Goal: Information Seeking & Learning: Learn about a topic

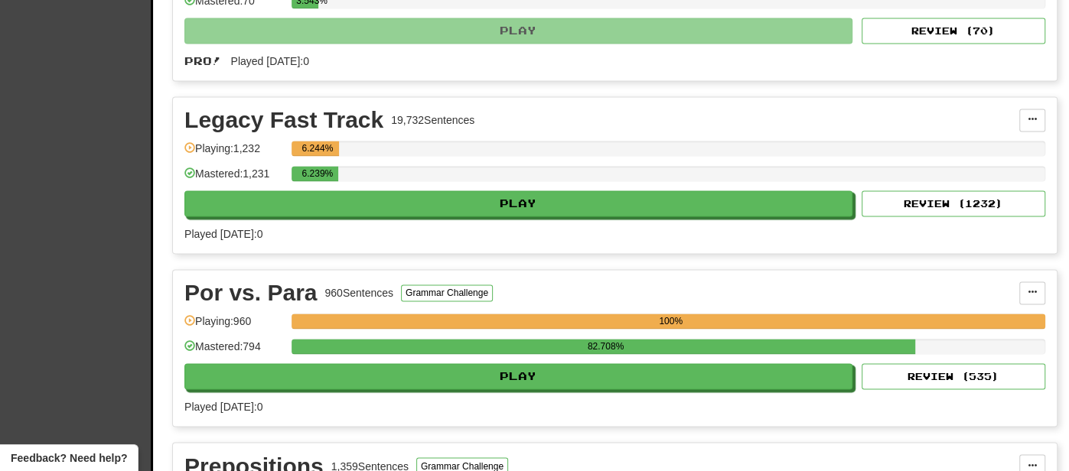
scroll to position [1501, 0]
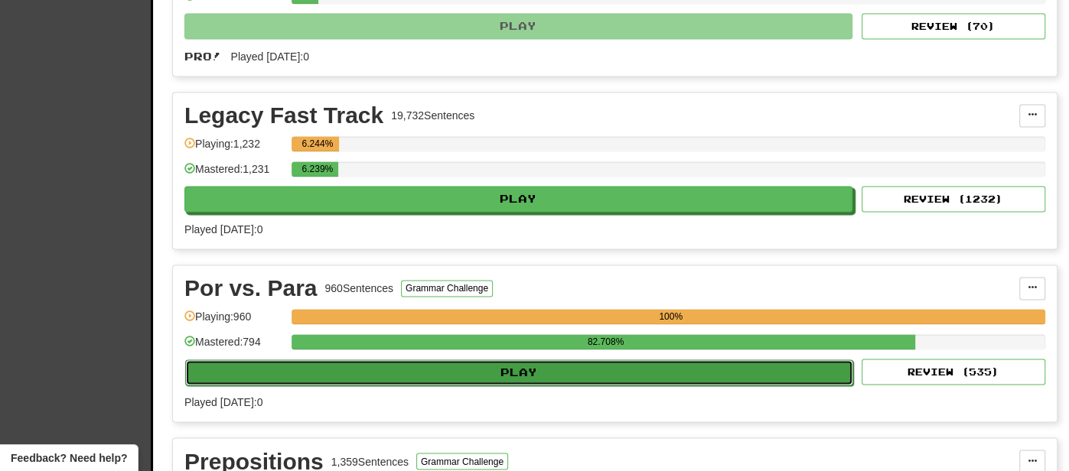
click at [673, 361] on button "Play" at bounding box center [519, 373] width 668 height 26
select select "**"
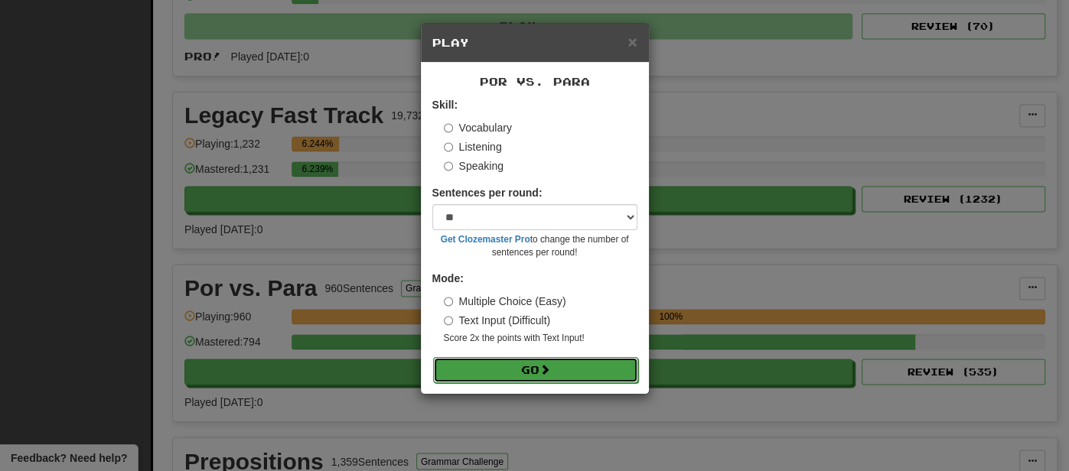
click at [601, 373] on button "Go" at bounding box center [535, 370] width 205 height 26
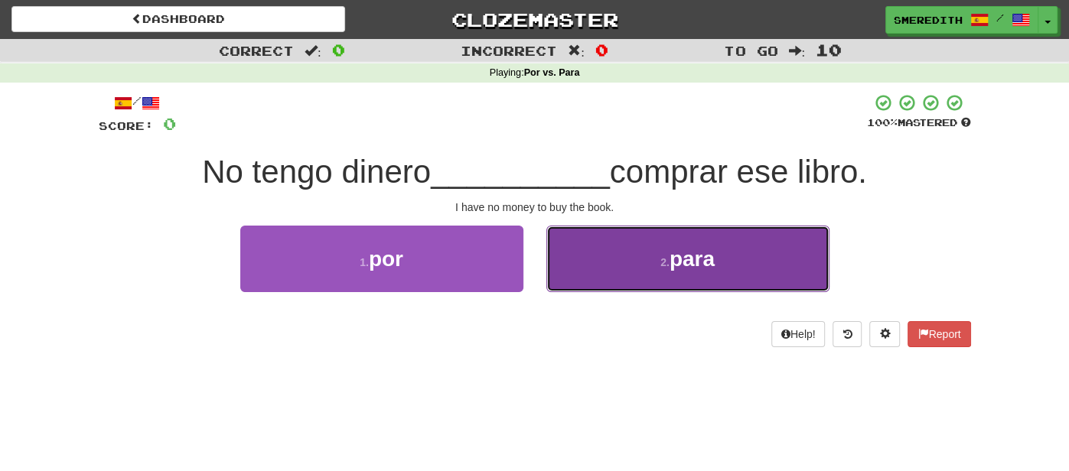
click at [644, 264] on button "2 . para" at bounding box center [687, 259] width 283 height 67
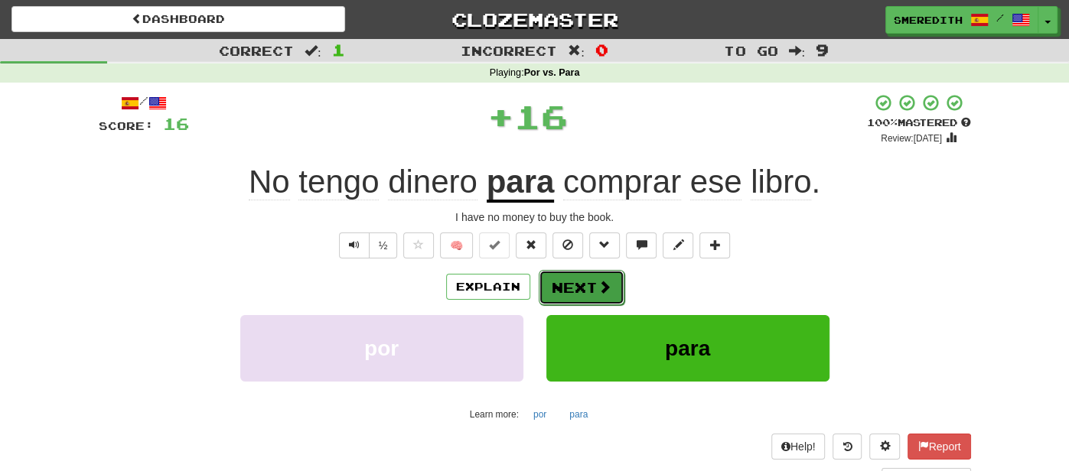
click at [591, 284] on button "Next" at bounding box center [582, 287] width 86 height 35
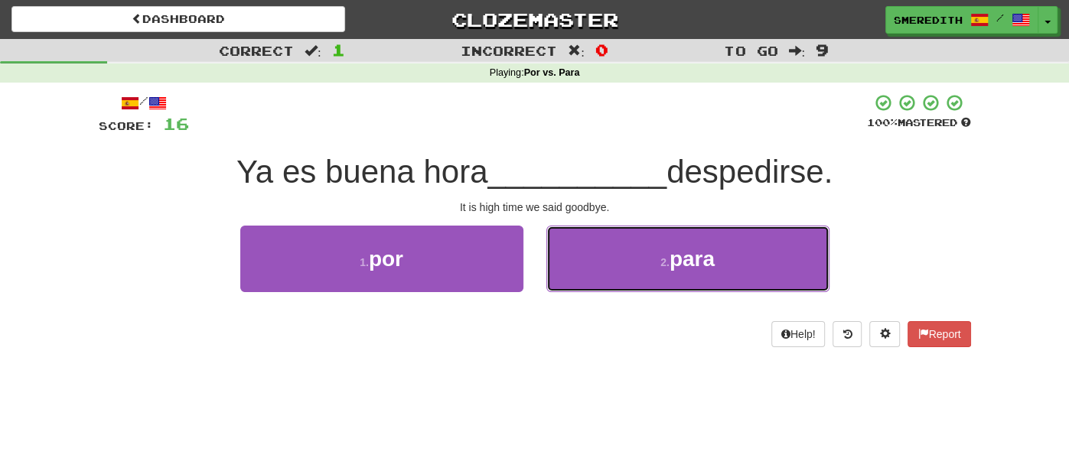
click at [591, 284] on button "2 . para" at bounding box center [687, 259] width 283 height 67
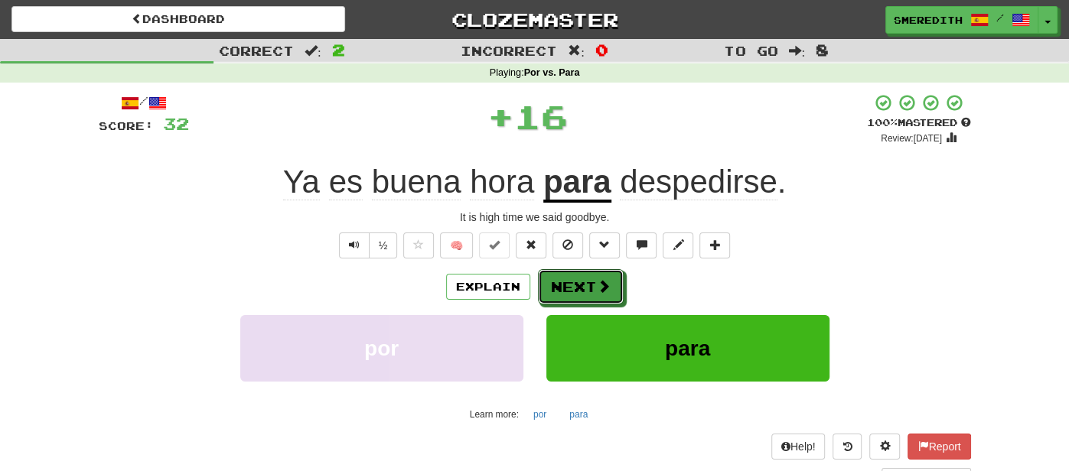
click at [591, 284] on button "Next" at bounding box center [581, 286] width 86 height 35
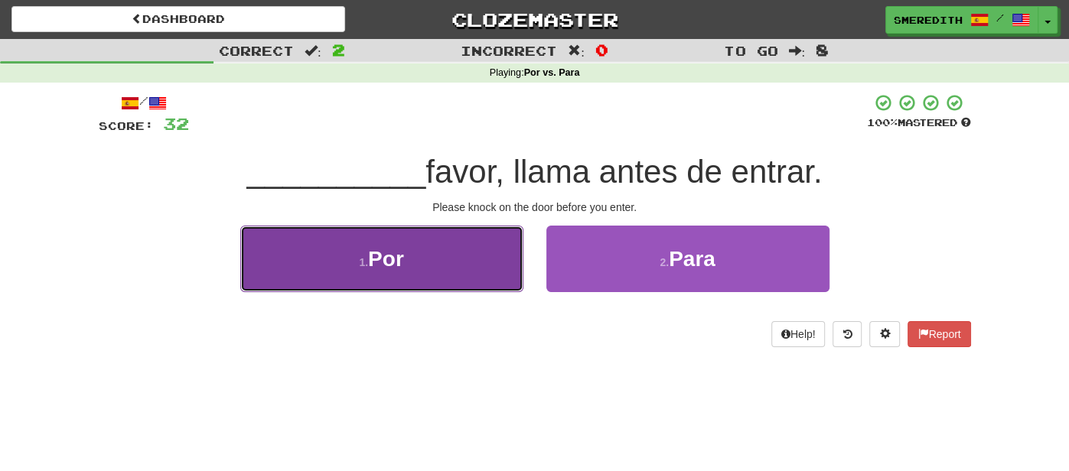
click at [472, 282] on button "1 . Por" at bounding box center [381, 259] width 283 height 67
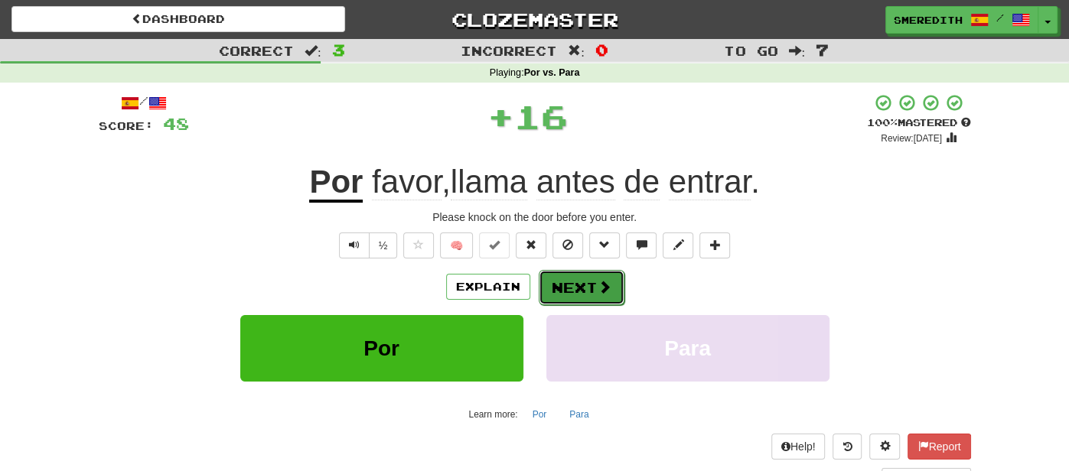
click at [597, 288] on span at bounding box center [604, 287] width 14 height 14
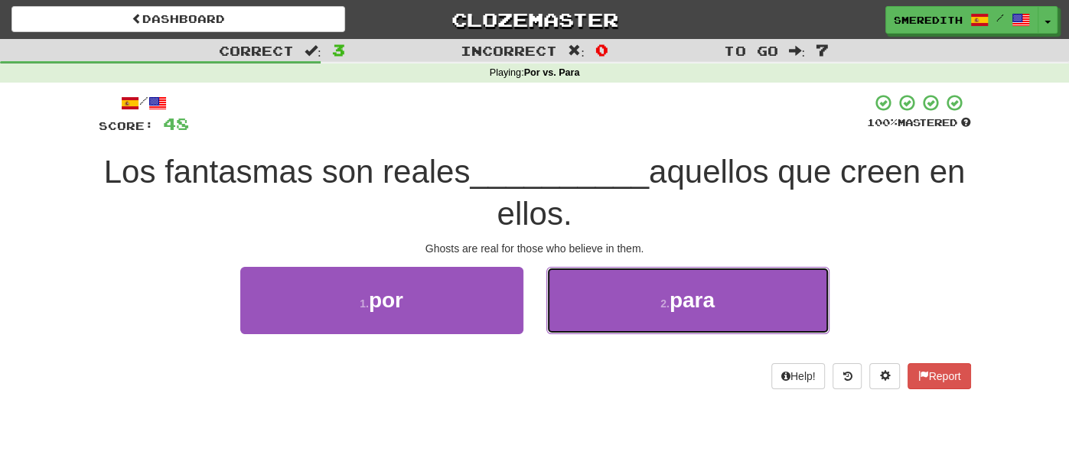
click at [597, 288] on button "2 . para" at bounding box center [687, 300] width 283 height 67
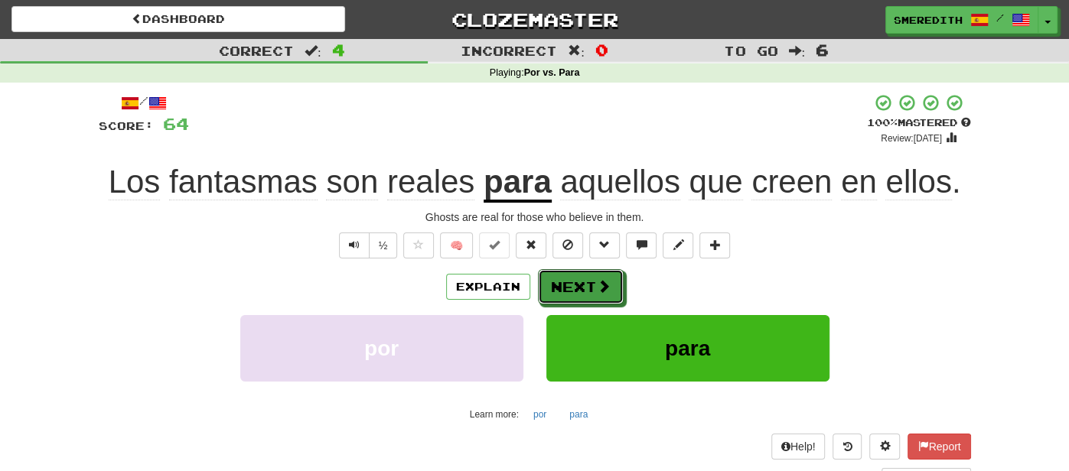
click at [597, 288] on span at bounding box center [604, 286] width 14 height 14
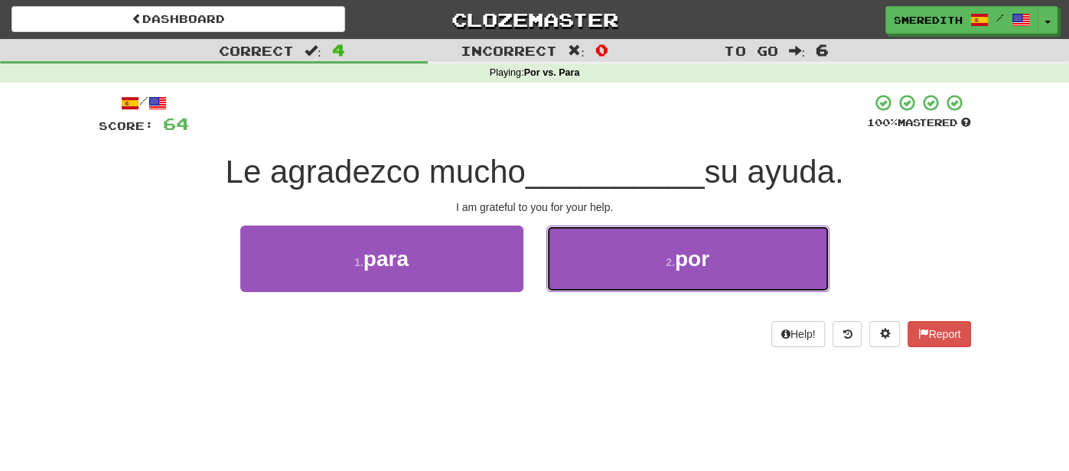
click at [597, 288] on button "2 . por" at bounding box center [687, 259] width 283 height 67
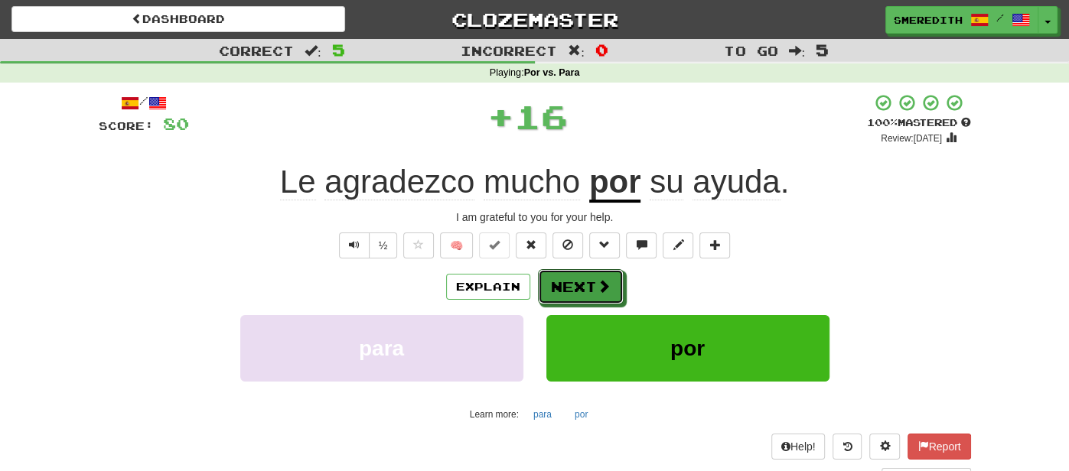
click at [597, 288] on span at bounding box center [604, 286] width 14 height 14
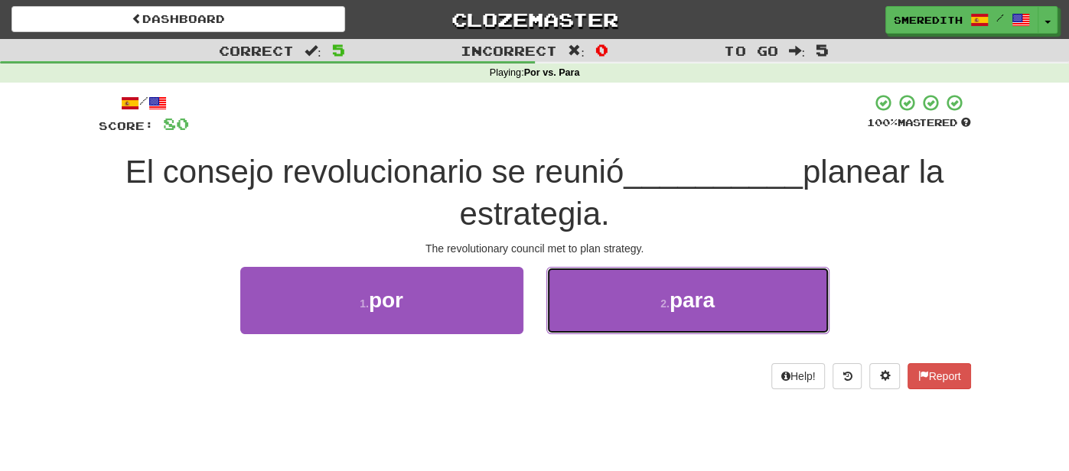
click at [597, 288] on button "2 . para" at bounding box center [687, 300] width 283 height 67
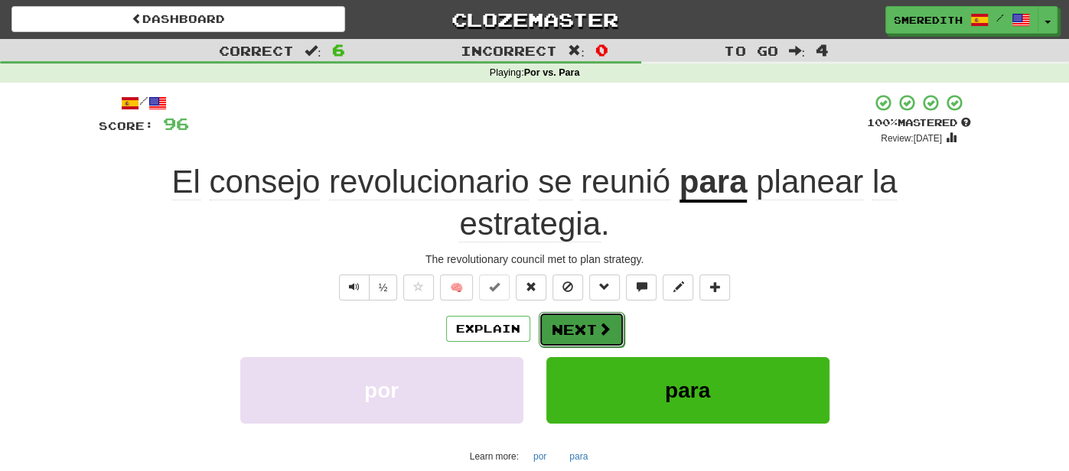
click at [587, 321] on button "Next" at bounding box center [582, 329] width 86 height 35
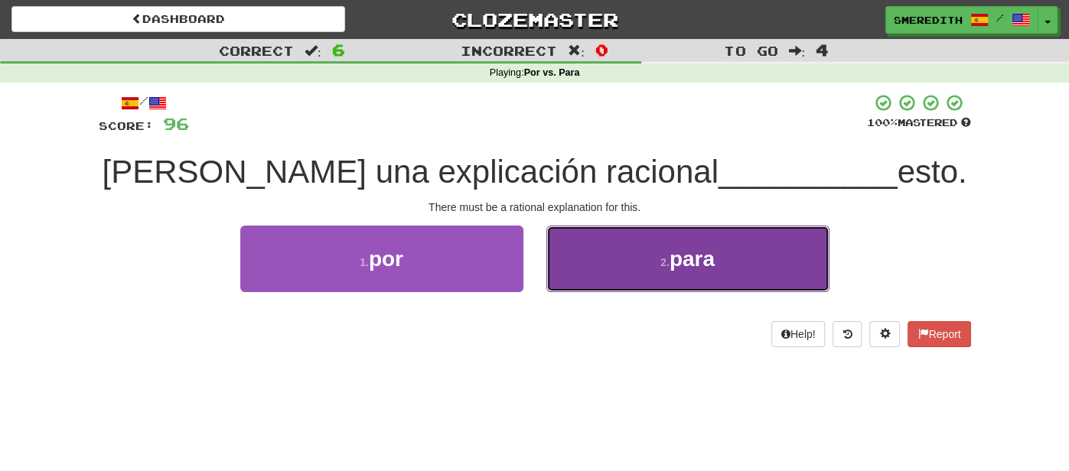
click at [580, 269] on button "2 . para" at bounding box center [687, 259] width 283 height 67
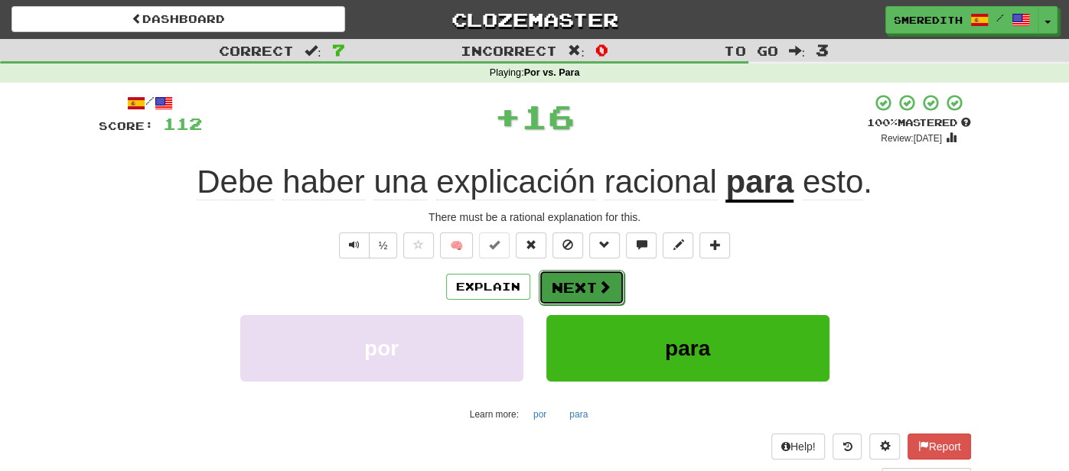
click at [580, 284] on button "Next" at bounding box center [582, 287] width 86 height 35
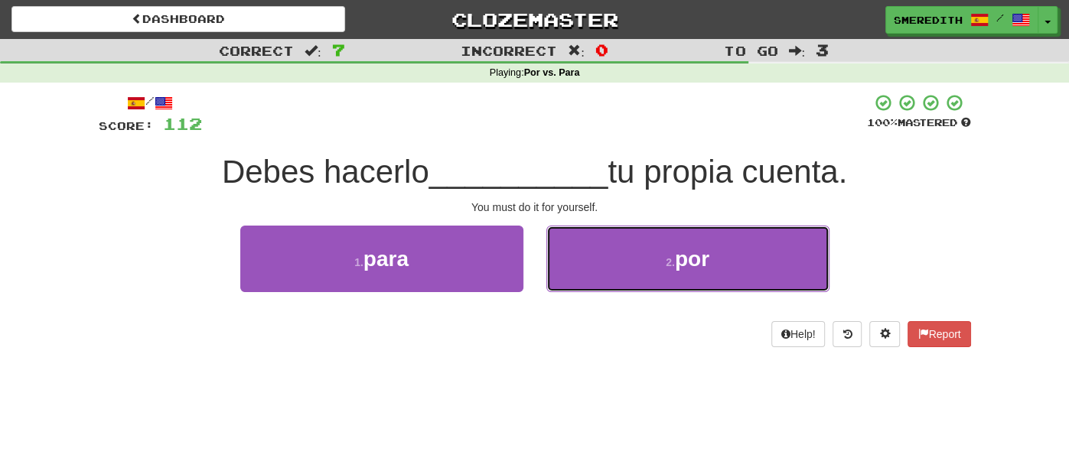
click at [580, 284] on button "2 . por" at bounding box center [687, 259] width 283 height 67
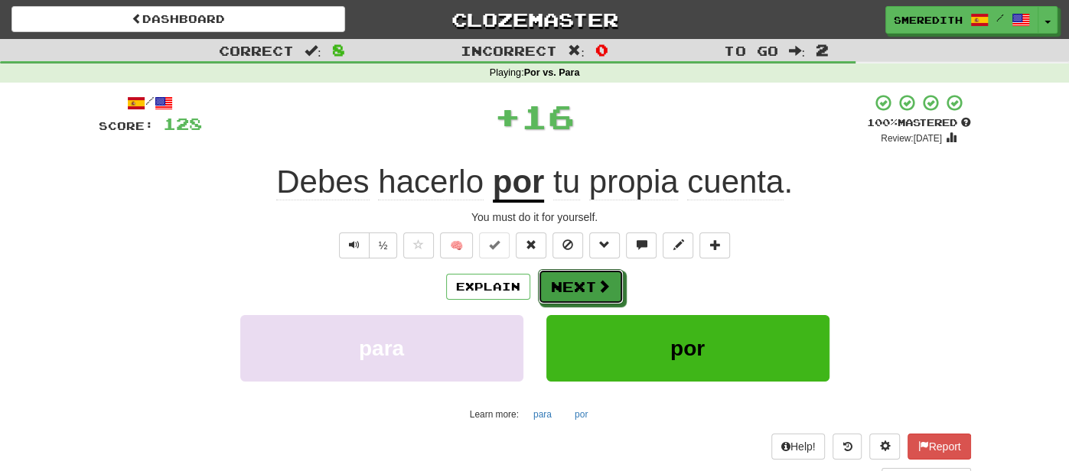
click at [580, 284] on button "Next" at bounding box center [581, 286] width 86 height 35
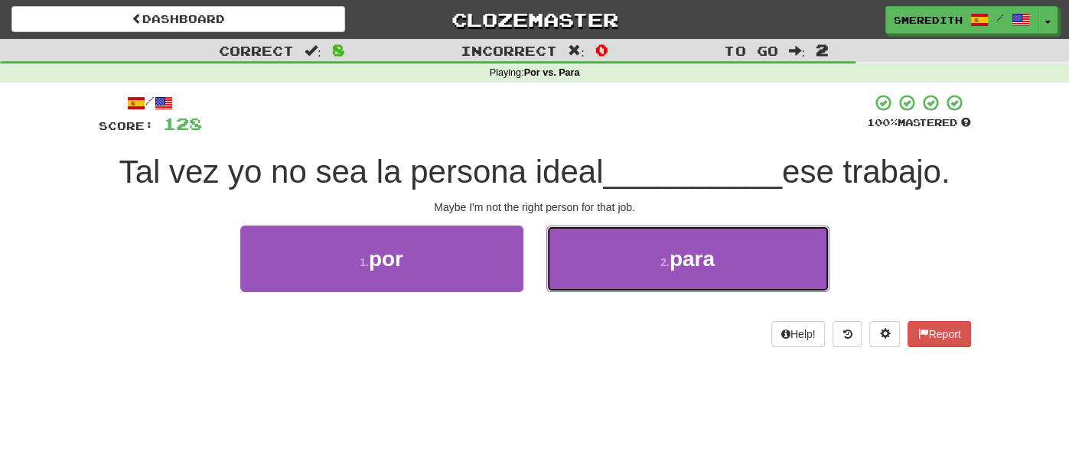
click at [580, 284] on button "2 . para" at bounding box center [687, 259] width 283 height 67
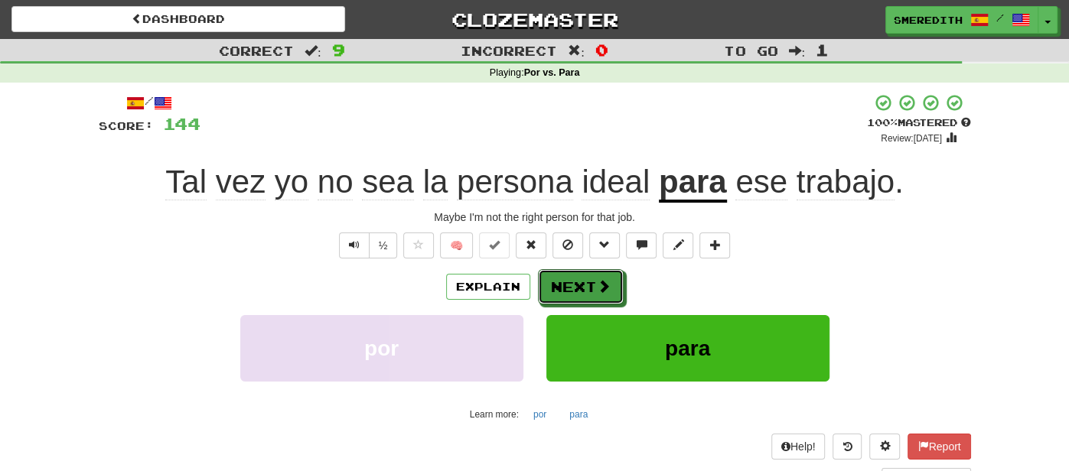
click at [580, 284] on button "Next" at bounding box center [581, 286] width 86 height 35
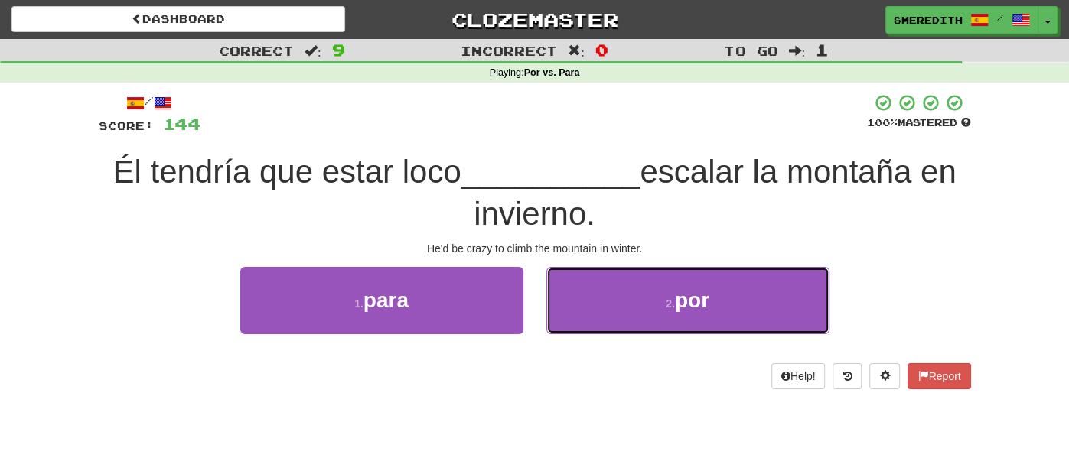
click at [580, 284] on button "2 . por" at bounding box center [687, 300] width 283 height 67
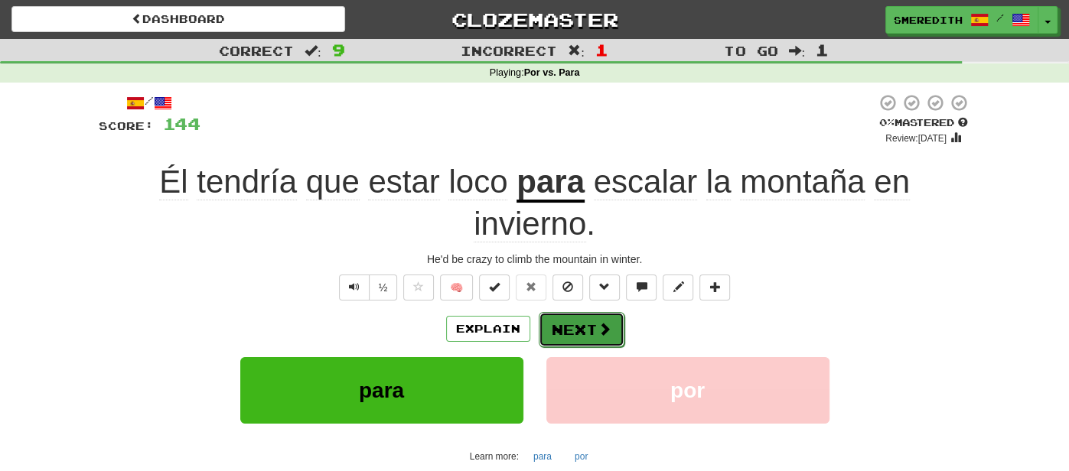
click at [571, 325] on button "Next" at bounding box center [582, 329] width 86 height 35
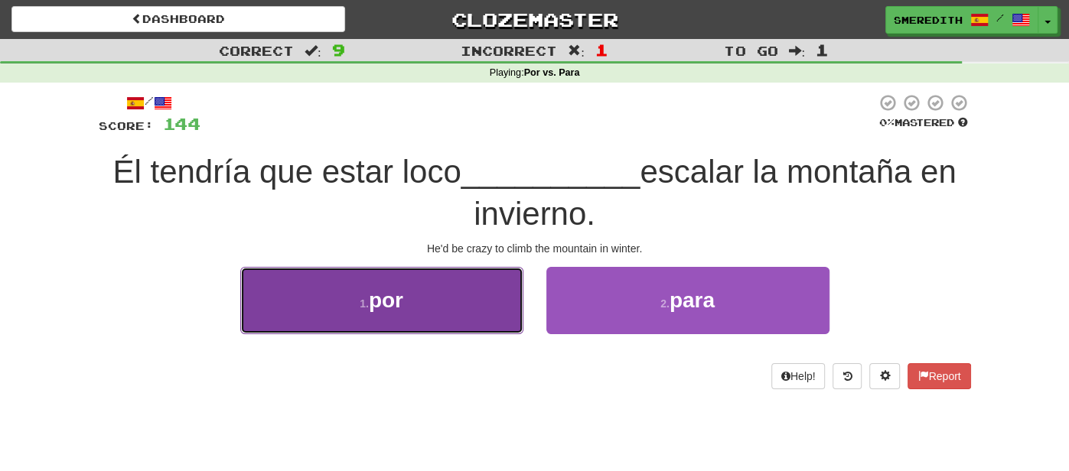
click at [488, 295] on button "1 . por" at bounding box center [381, 300] width 283 height 67
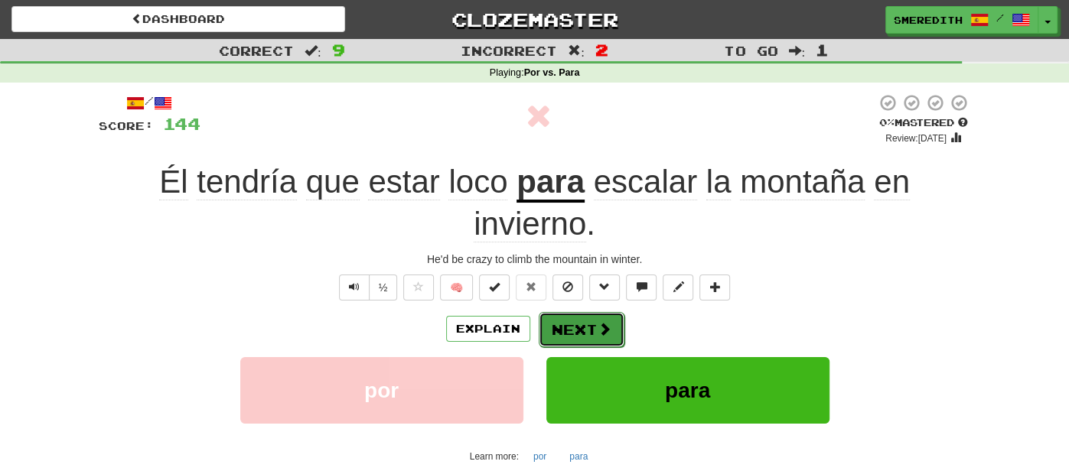
click at [588, 328] on button "Next" at bounding box center [582, 329] width 86 height 35
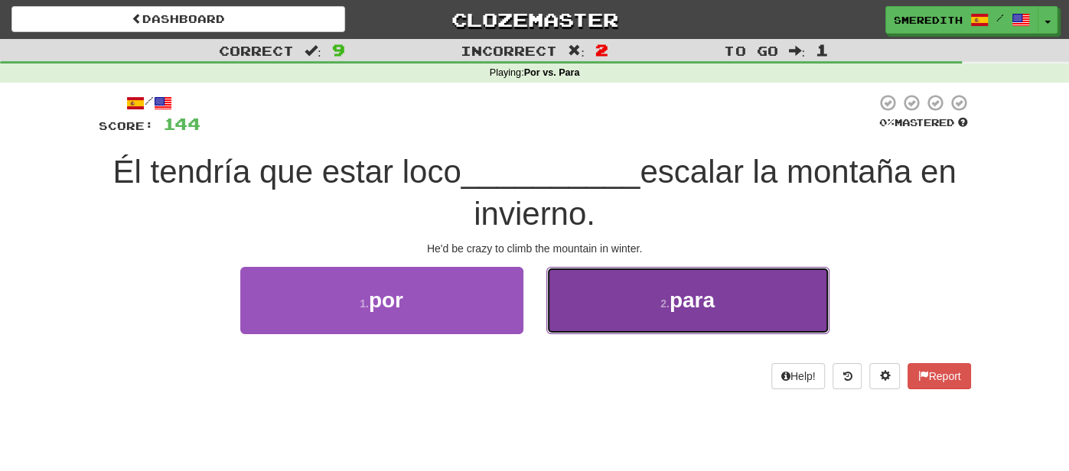
click at [586, 295] on button "2 . para" at bounding box center [687, 300] width 283 height 67
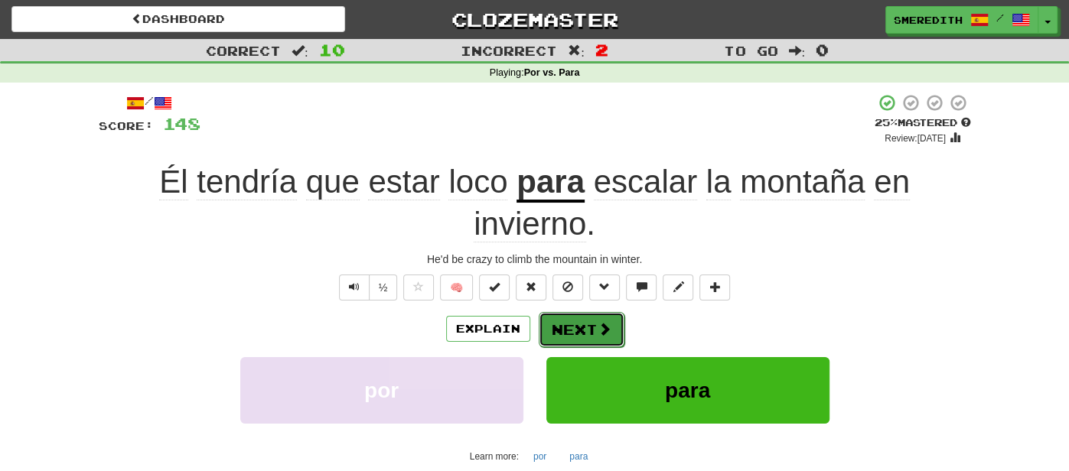
click at [584, 328] on button "Next" at bounding box center [582, 329] width 86 height 35
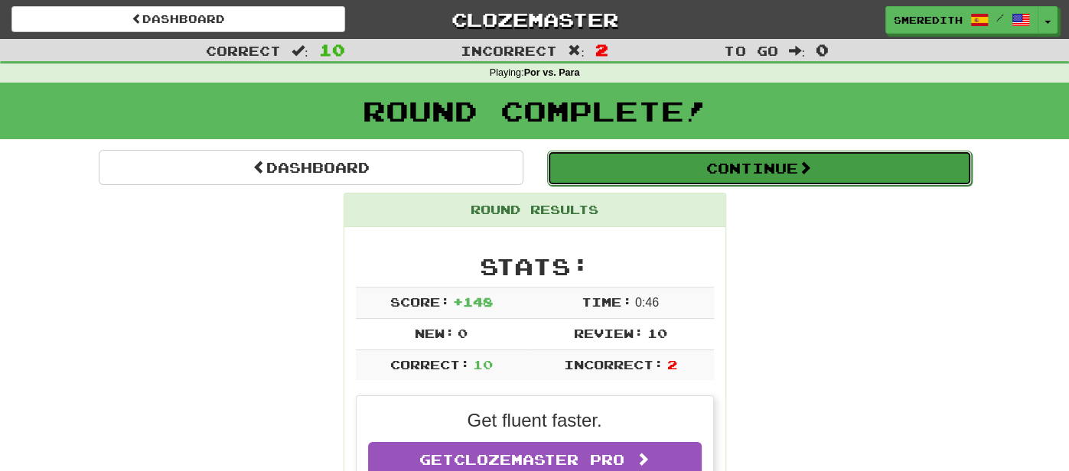
click at [652, 179] on button "Continue" at bounding box center [759, 168] width 425 height 35
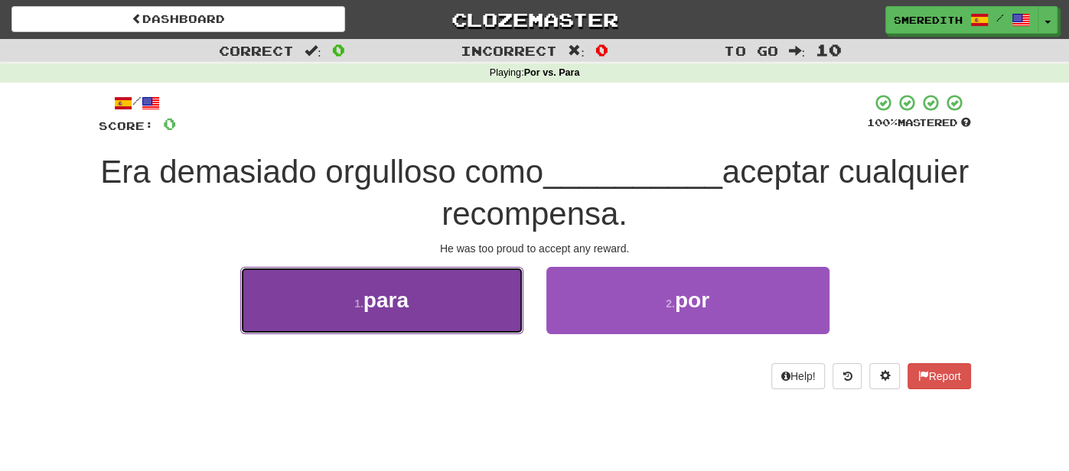
click at [463, 307] on button "1 . para" at bounding box center [381, 300] width 283 height 67
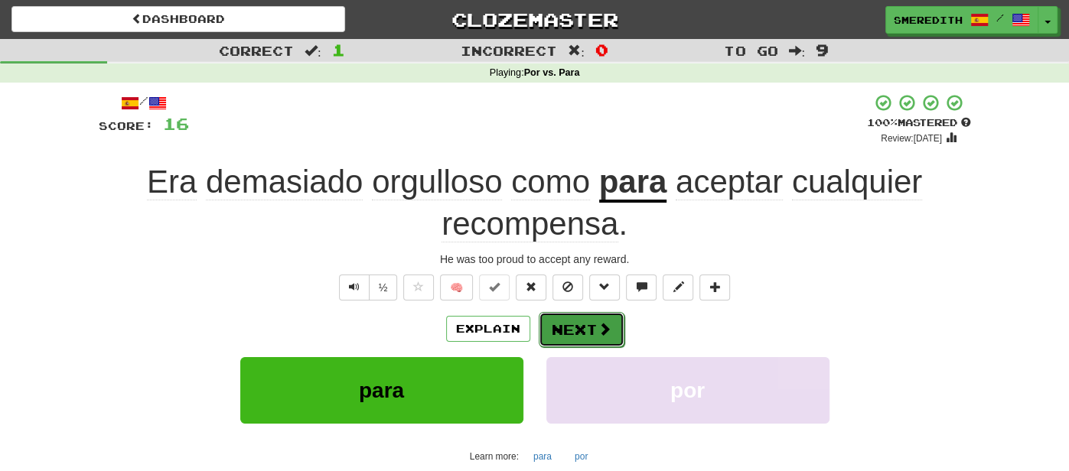
click at [591, 333] on button "Next" at bounding box center [582, 329] width 86 height 35
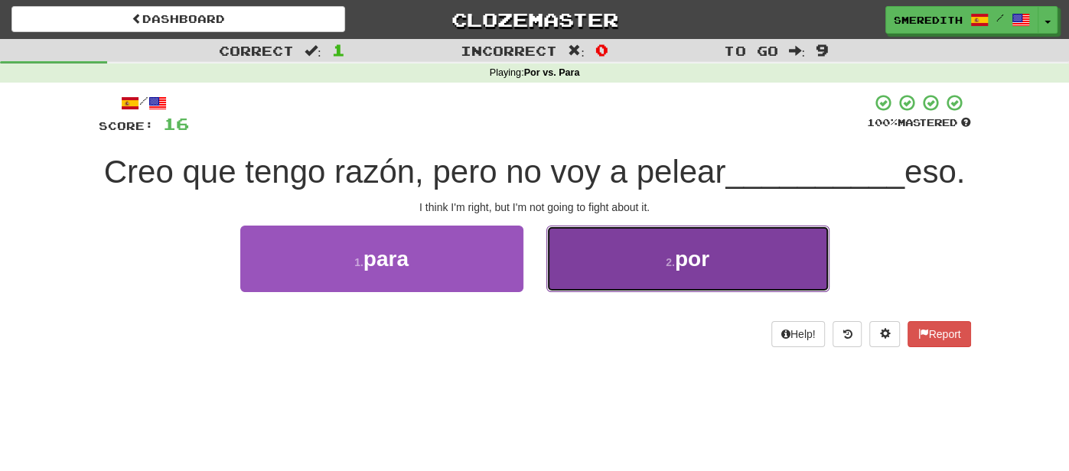
click at [575, 292] on button "2 . por" at bounding box center [687, 259] width 283 height 67
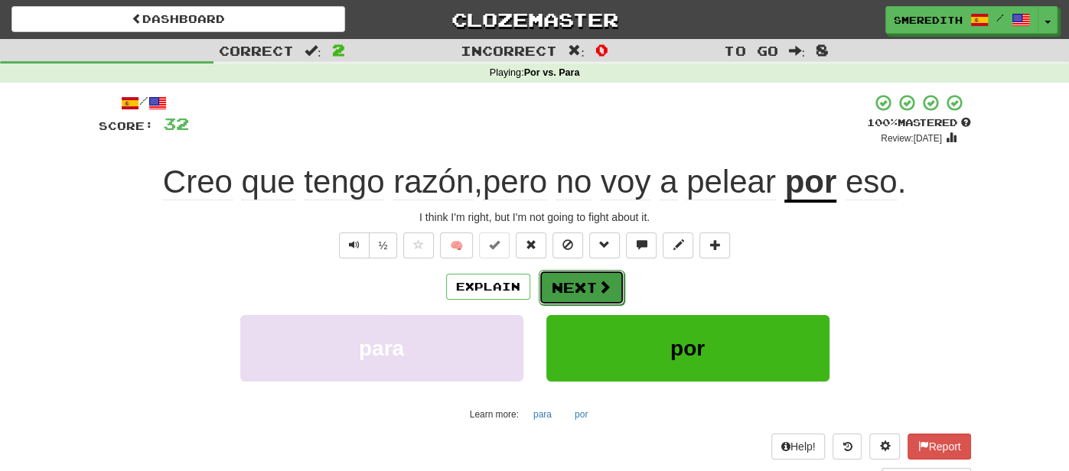
click at [571, 297] on button "Next" at bounding box center [582, 287] width 86 height 35
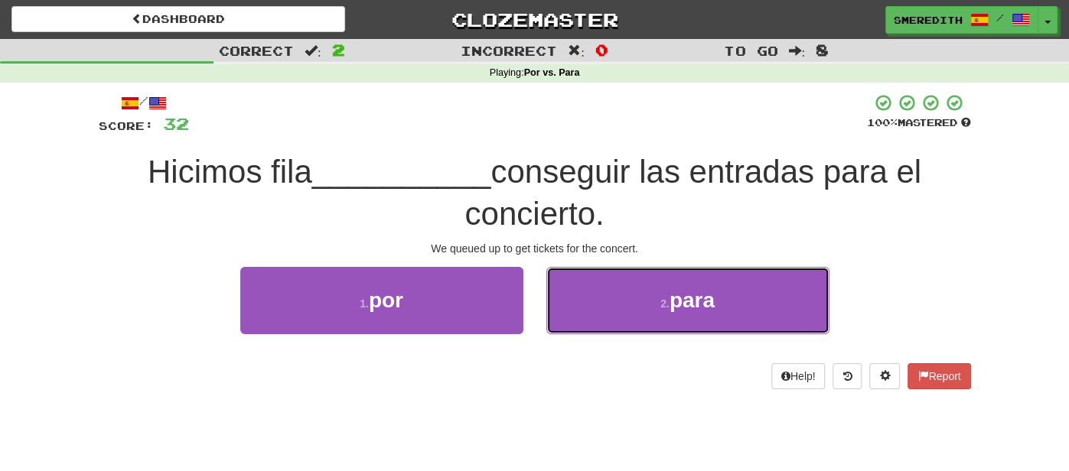
click at [571, 297] on button "2 . para" at bounding box center [687, 300] width 283 height 67
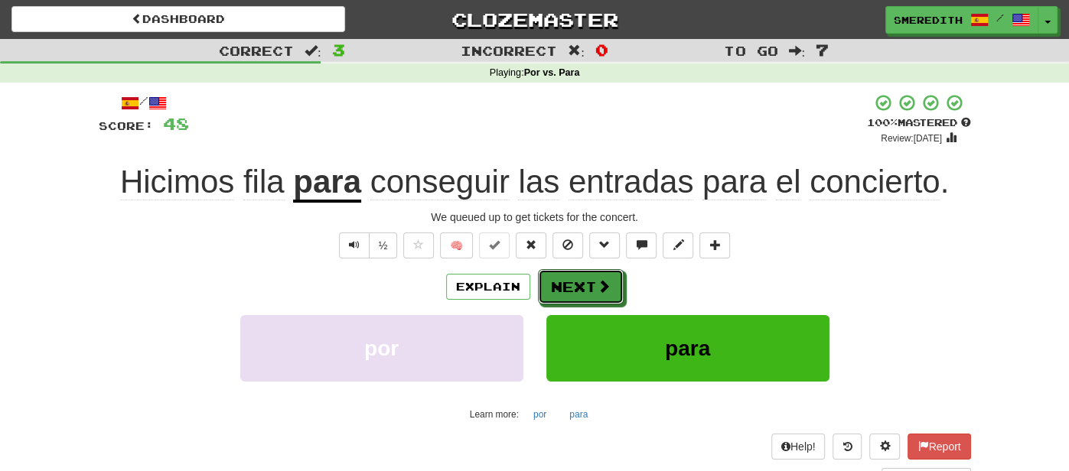
click at [571, 297] on button "Next" at bounding box center [581, 286] width 86 height 35
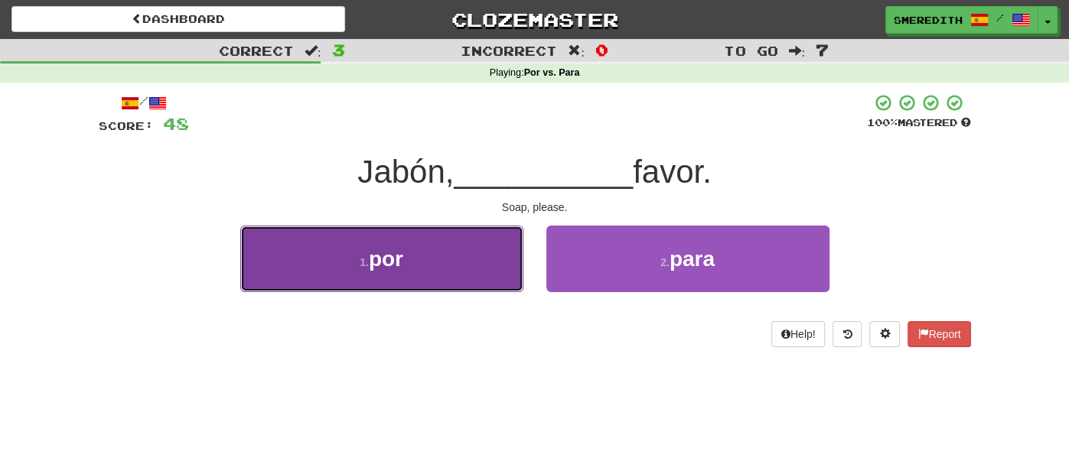
click at [436, 261] on button "1 . por" at bounding box center [381, 259] width 283 height 67
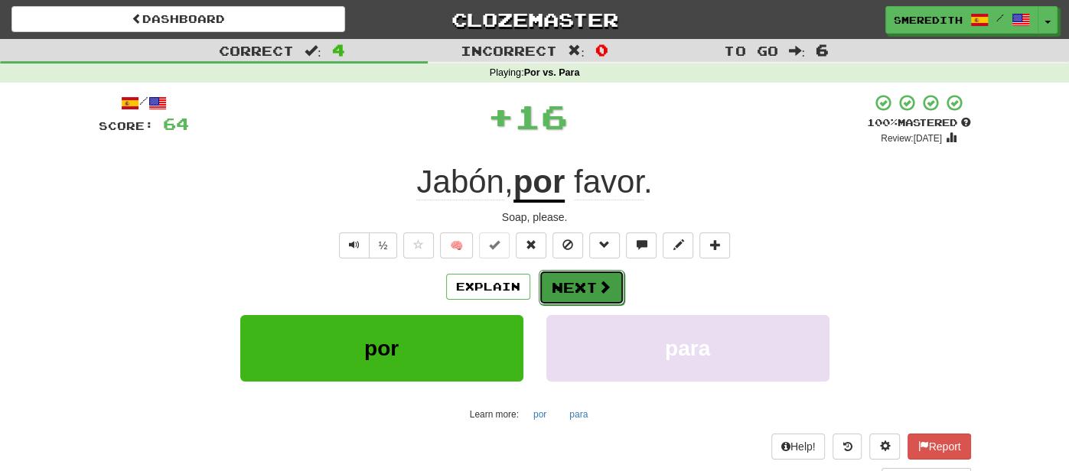
click at [568, 282] on button "Next" at bounding box center [582, 287] width 86 height 35
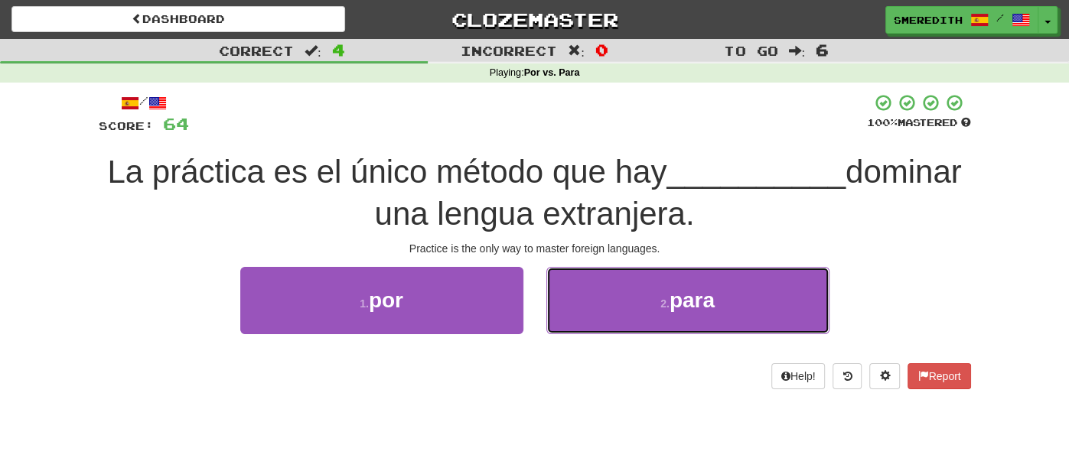
click at [568, 282] on button "2 . para" at bounding box center [687, 300] width 283 height 67
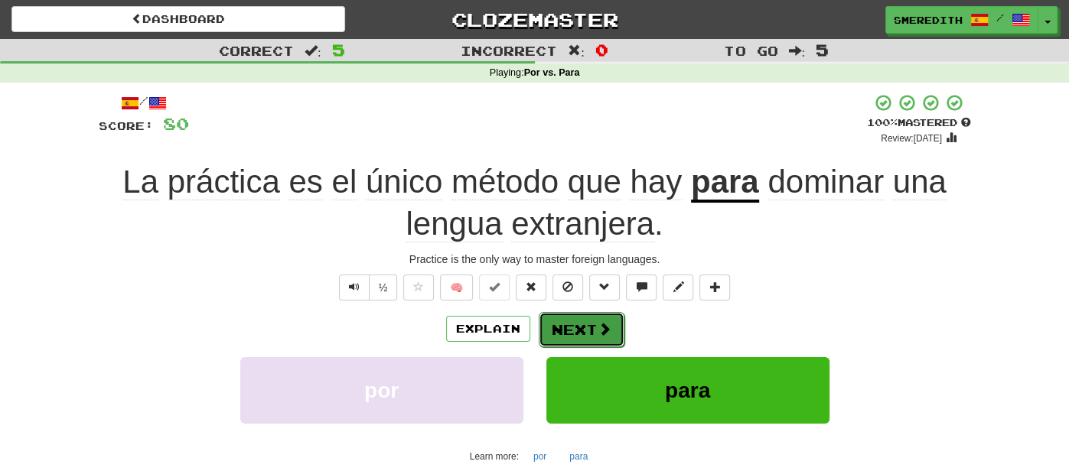
click at [576, 330] on button "Next" at bounding box center [582, 329] width 86 height 35
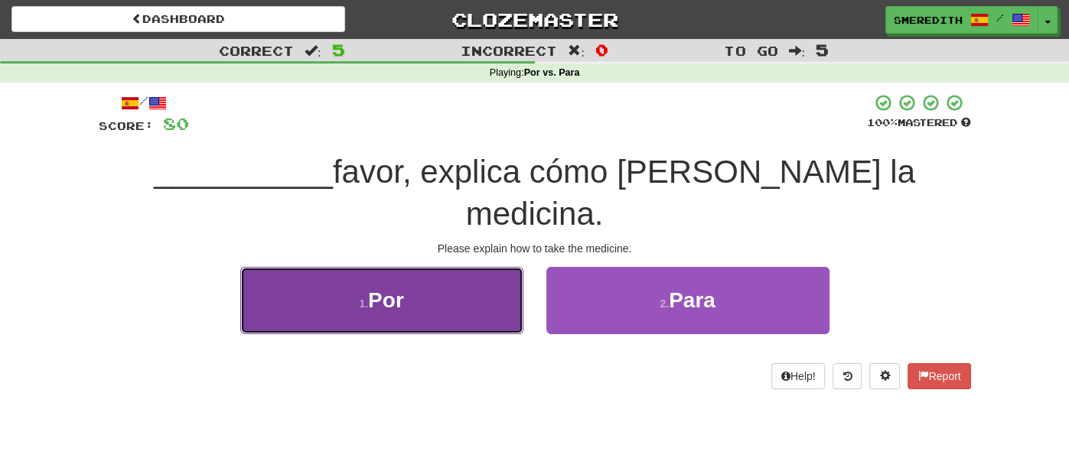
click at [477, 267] on button "1 . Por" at bounding box center [381, 300] width 283 height 67
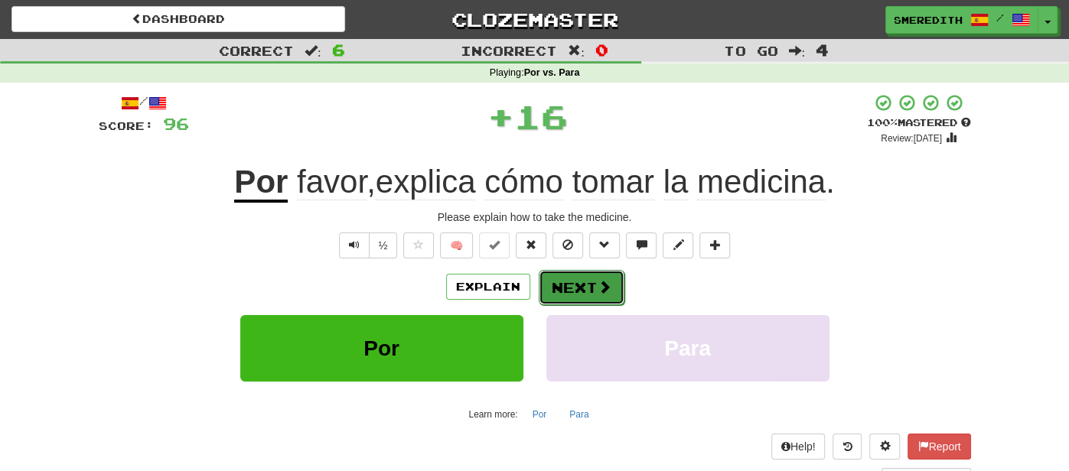
click at [597, 287] on span at bounding box center [604, 287] width 14 height 14
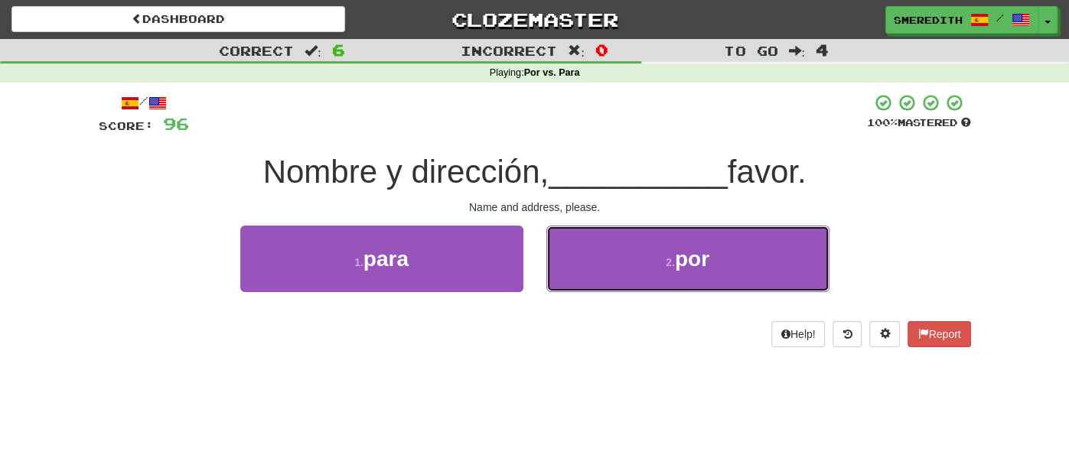
click at [597, 287] on button "2 . por" at bounding box center [687, 259] width 283 height 67
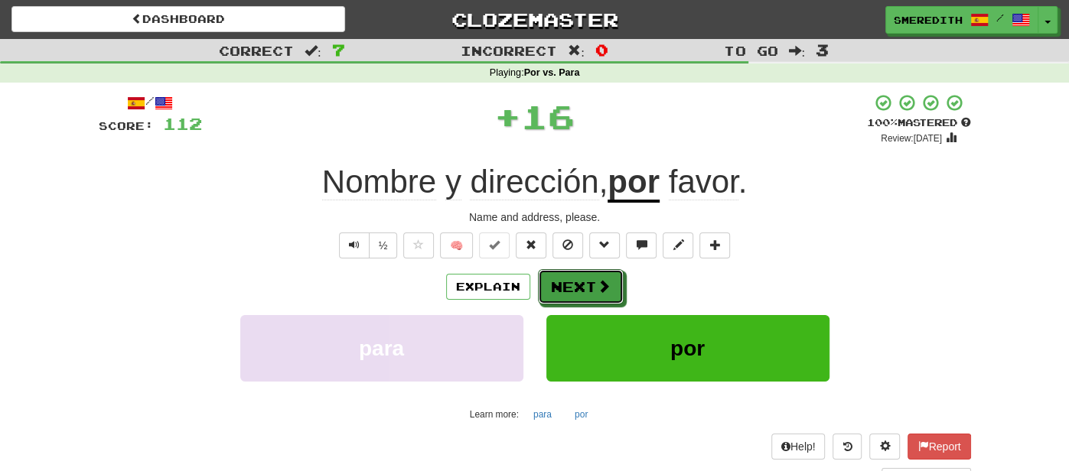
click at [597, 287] on span at bounding box center [604, 286] width 14 height 14
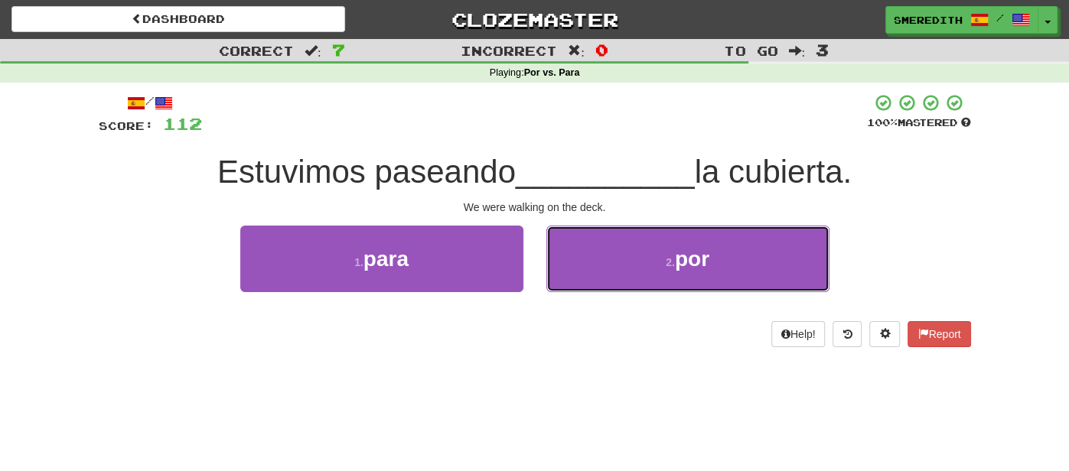
click at [597, 287] on button "2 . por" at bounding box center [687, 259] width 283 height 67
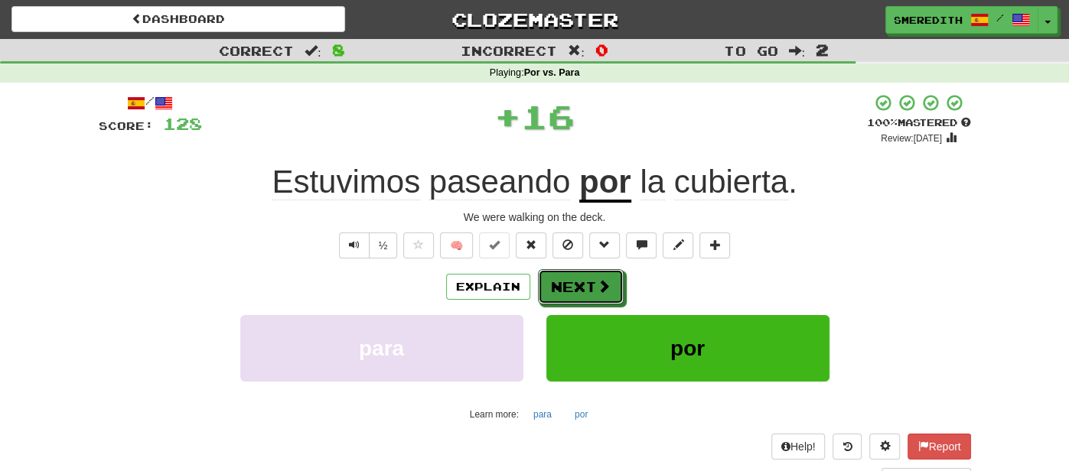
click at [597, 287] on span at bounding box center [604, 286] width 14 height 14
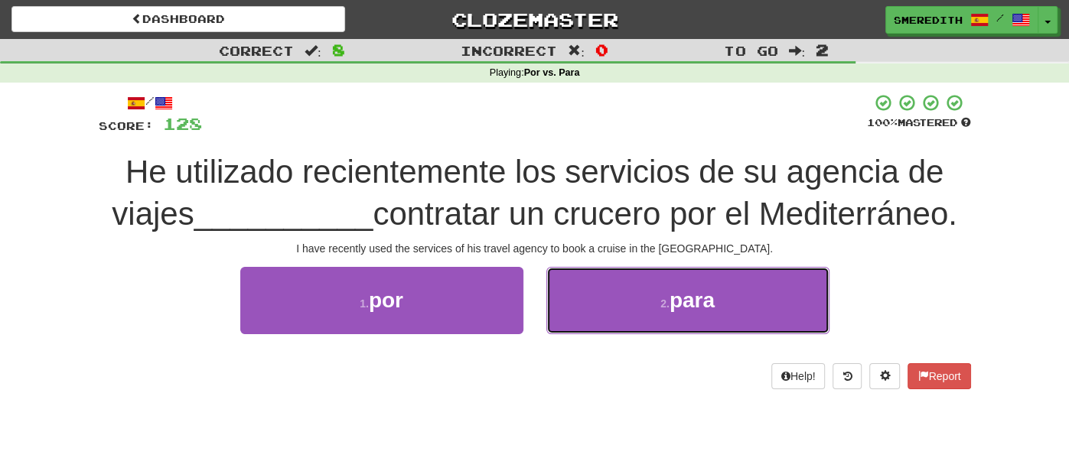
click at [597, 287] on button "2 . para" at bounding box center [687, 300] width 283 height 67
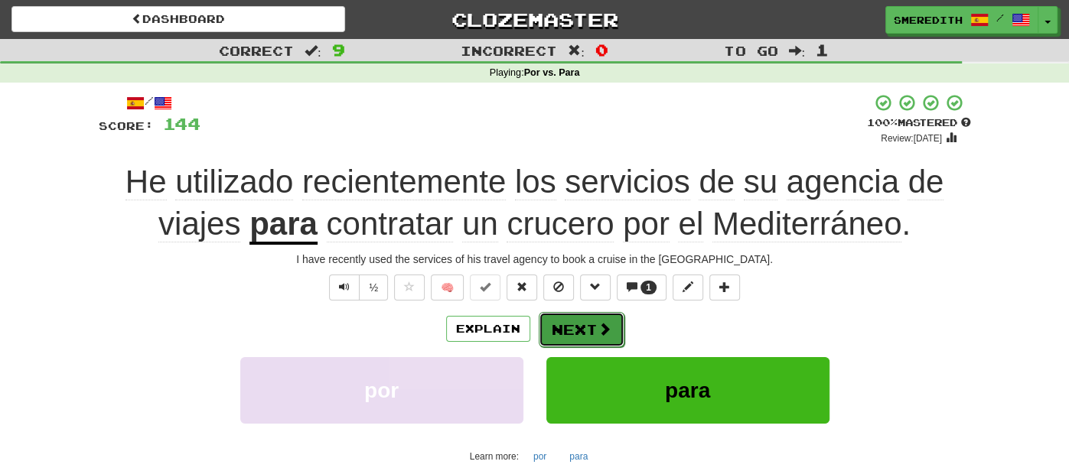
click at [589, 328] on button "Next" at bounding box center [582, 329] width 86 height 35
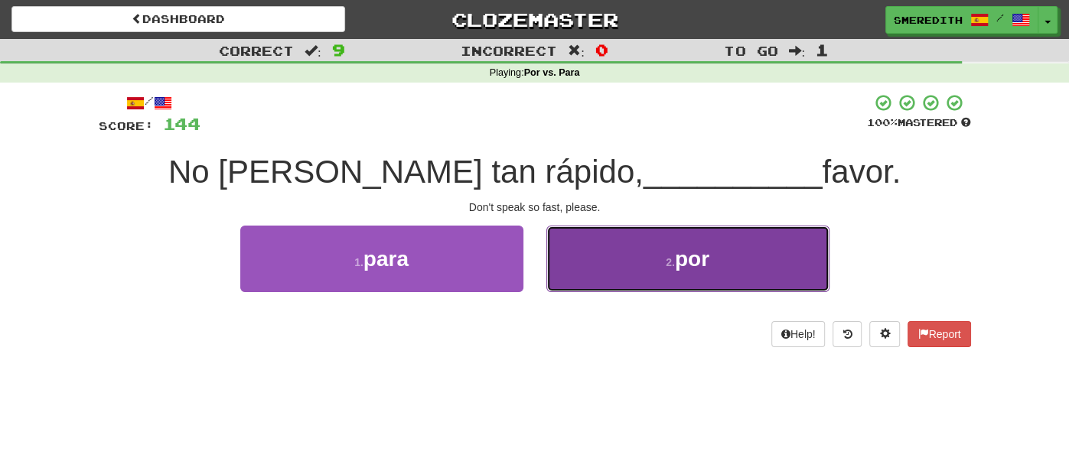
click at [570, 272] on button "2 . por" at bounding box center [687, 259] width 283 height 67
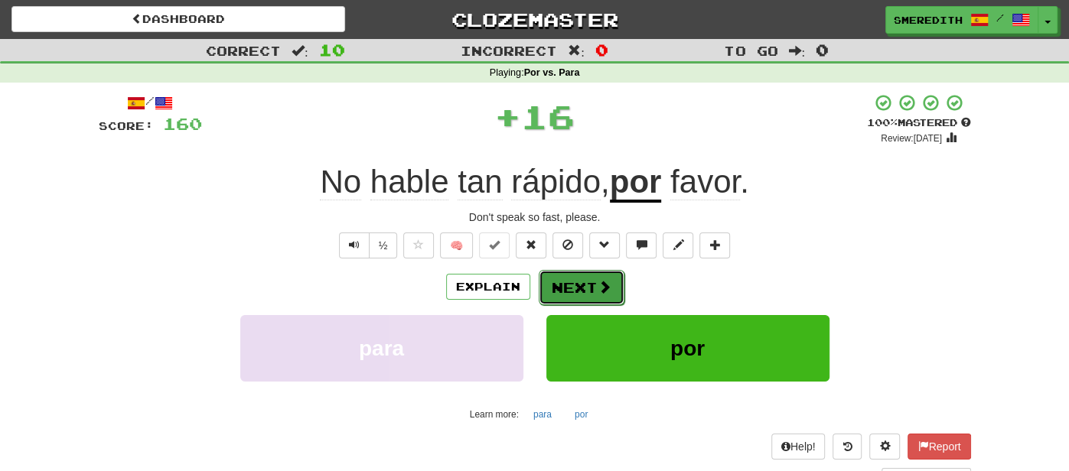
click at [570, 278] on button "Next" at bounding box center [582, 287] width 86 height 35
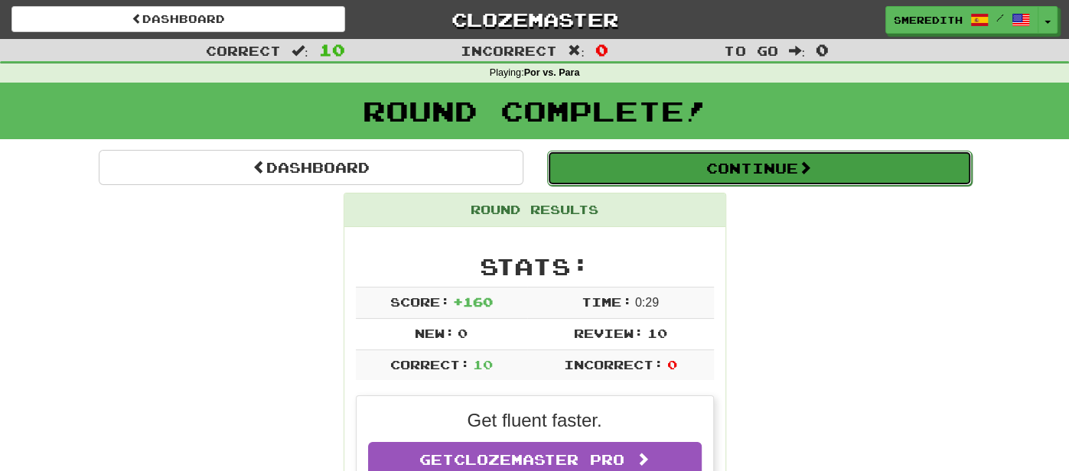
click at [614, 168] on button "Continue" at bounding box center [759, 168] width 425 height 35
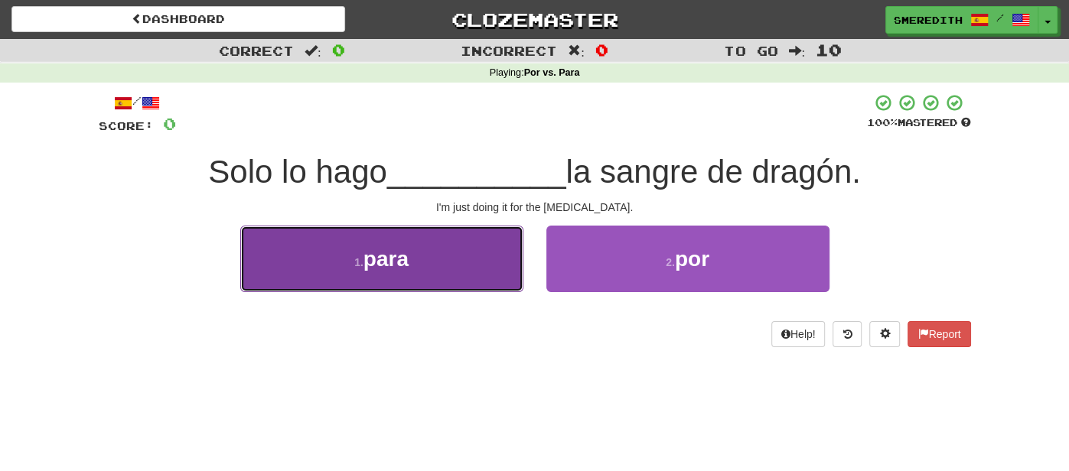
click at [489, 276] on button "1 . para" at bounding box center [381, 259] width 283 height 67
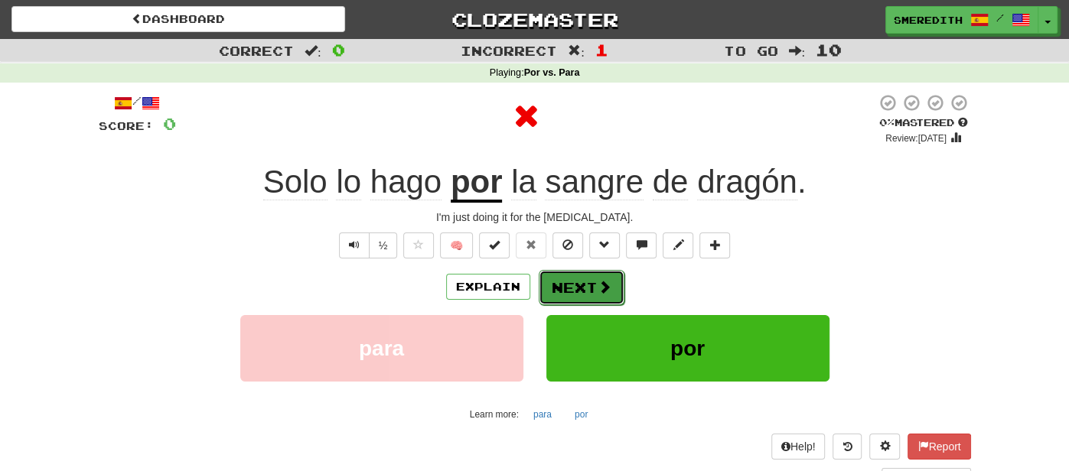
click at [590, 282] on button "Next" at bounding box center [582, 287] width 86 height 35
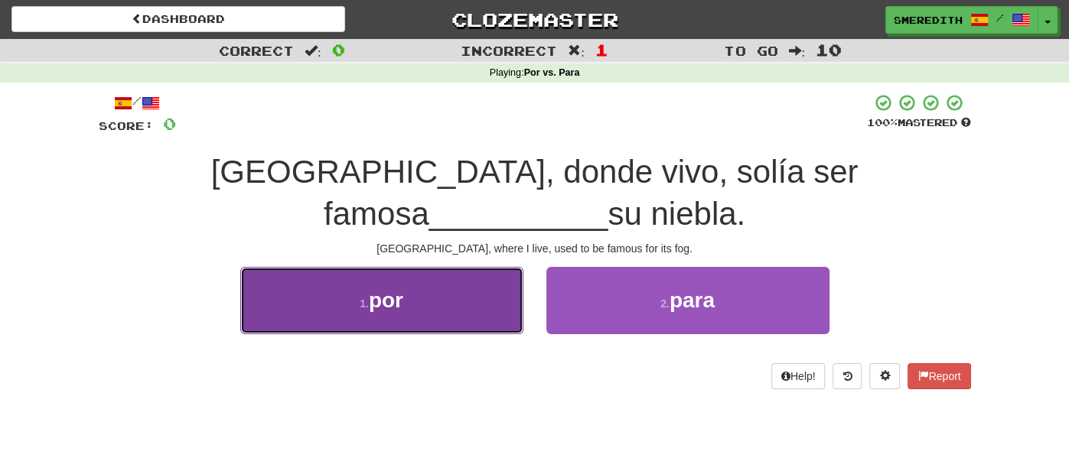
click at [470, 317] on button "1 . por" at bounding box center [381, 300] width 283 height 67
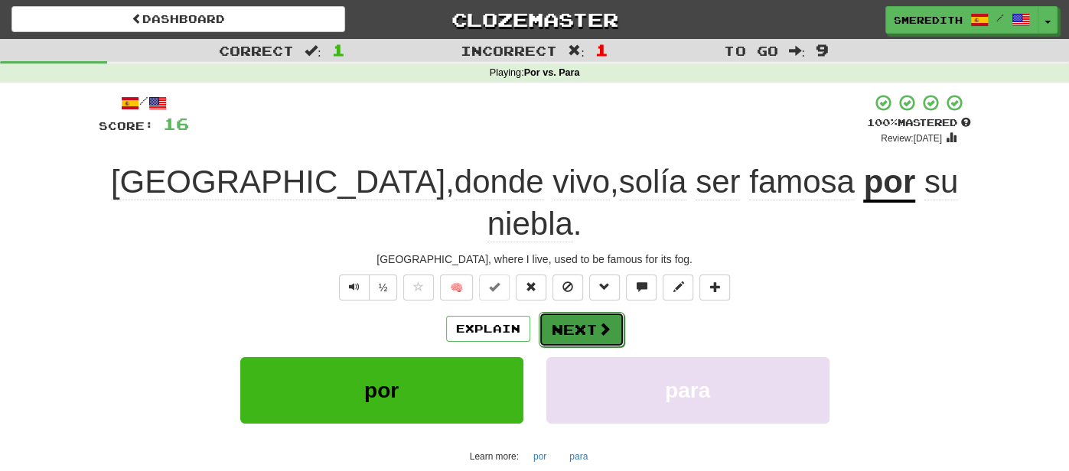
click at [562, 312] on button "Next" at bounding box center [582, 329] width 86 height 35
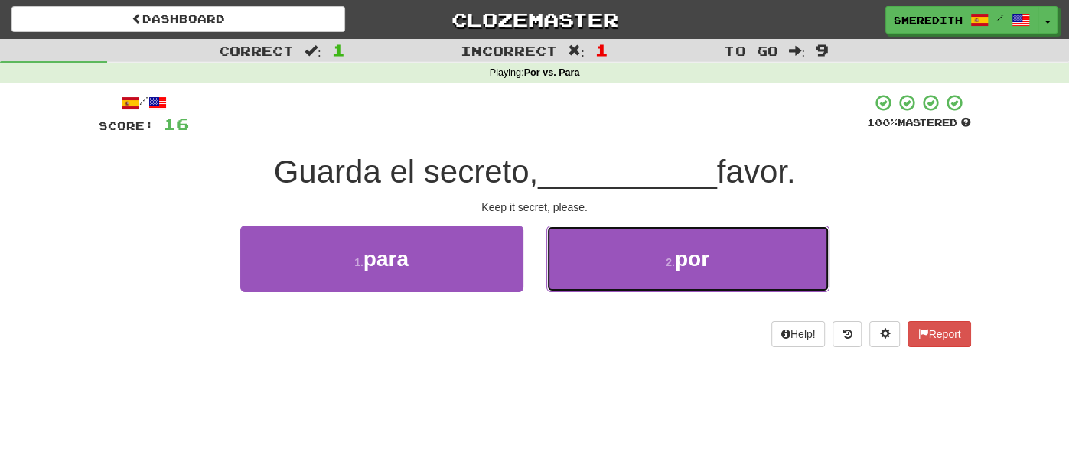
click at [562, 287] on button "2 . por" at bounding box center [687, 259] width 283 height 67
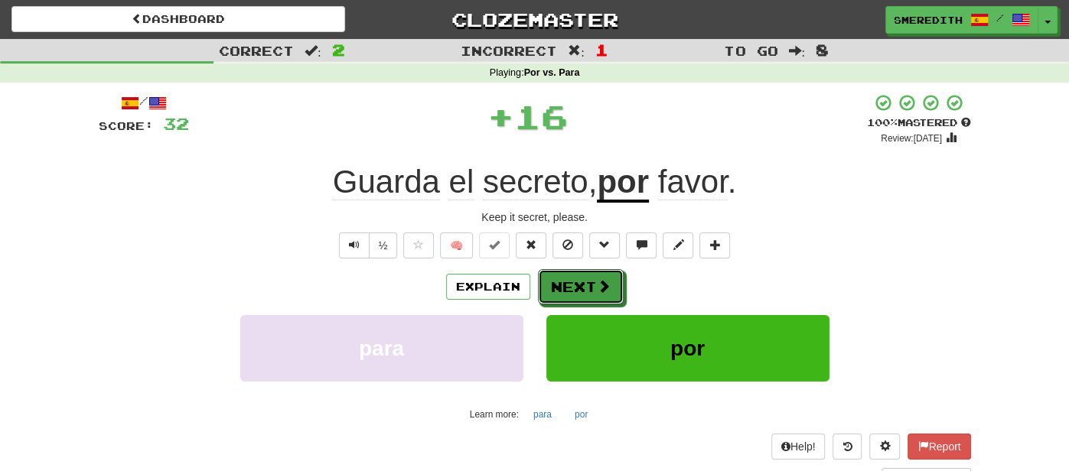
click at [562, 287] on button "Next" at bounding box center [581, 286] width 86 height 35
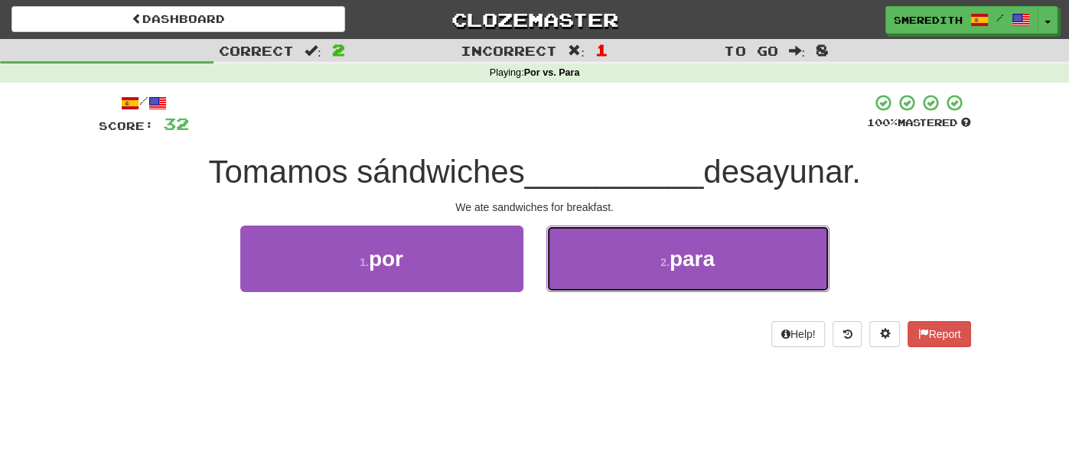
click at [562, 287] on button "2 . para" at bounding box center [687, 259] width 283 height 67
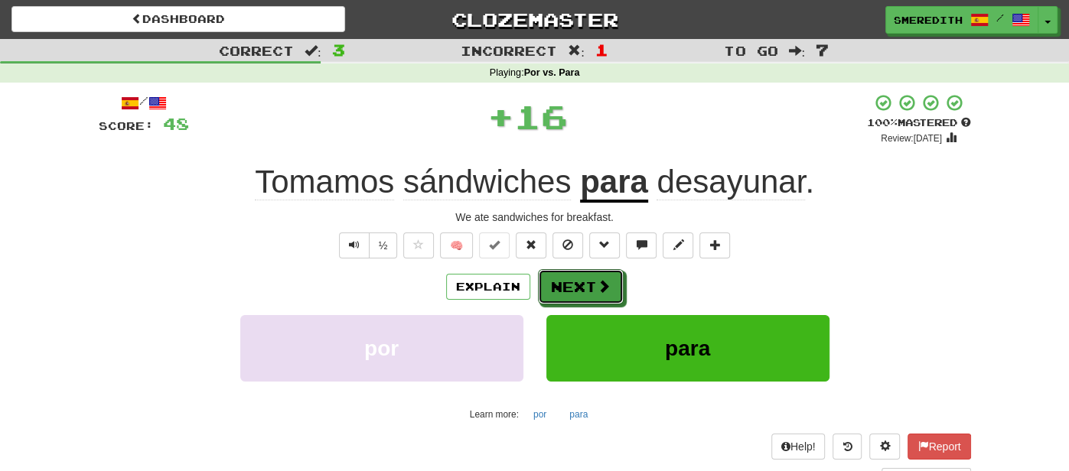
click at [562, 287] on button "Next" at bounding box center [581, 286] width 86 height 35
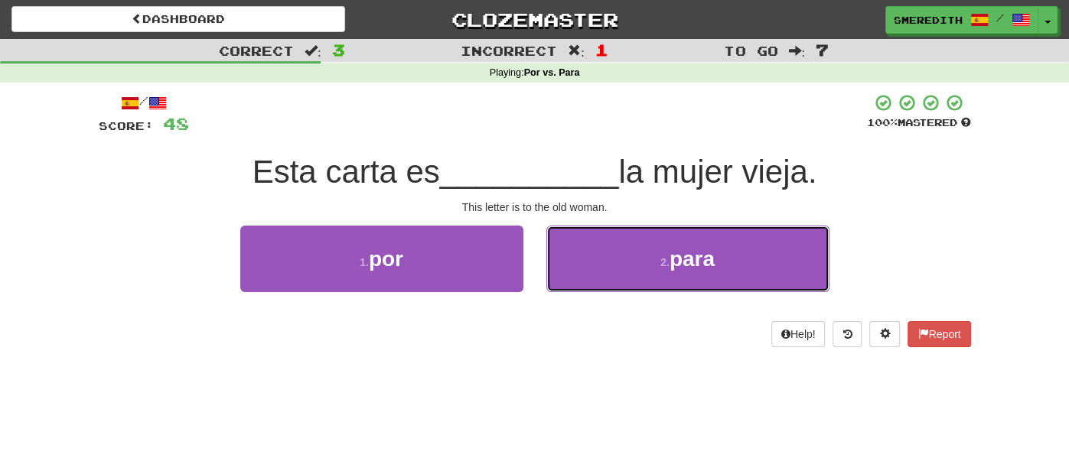
click at [562, 287] on button "2 . para" at bounding box center [687, 259] width 283 height 67
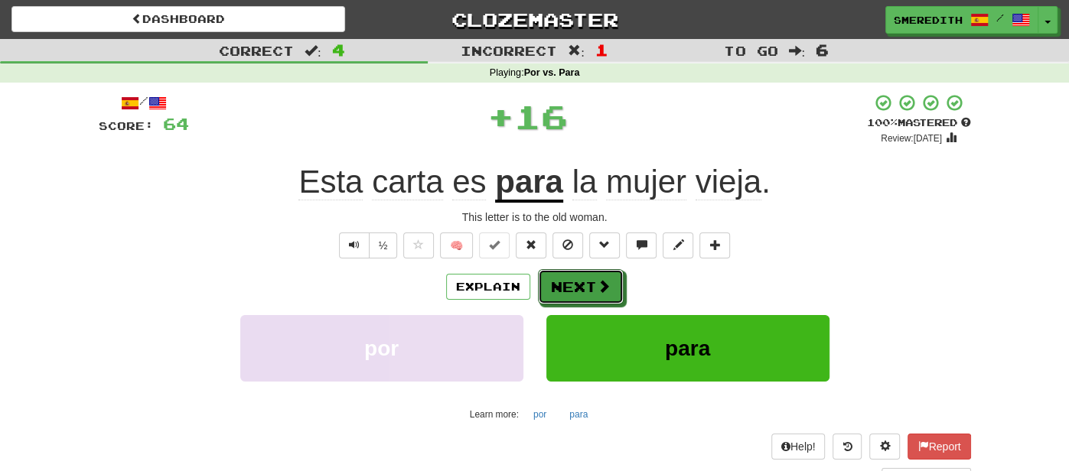
click at [562, 287] on button "Next" at bounding box center [581, 286] width 86 height 35
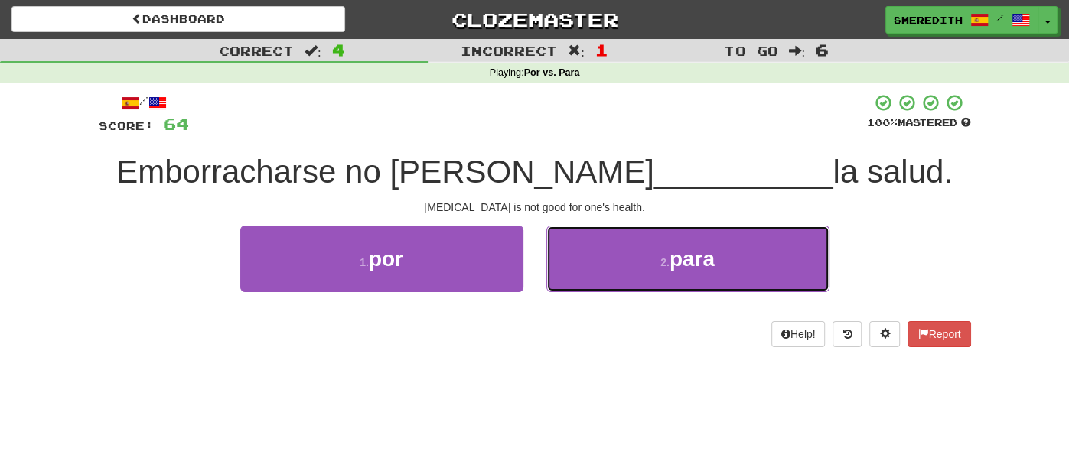
click at [562, 287] on button "2 . para" at bounding box center [687, 259] width 283 height 67
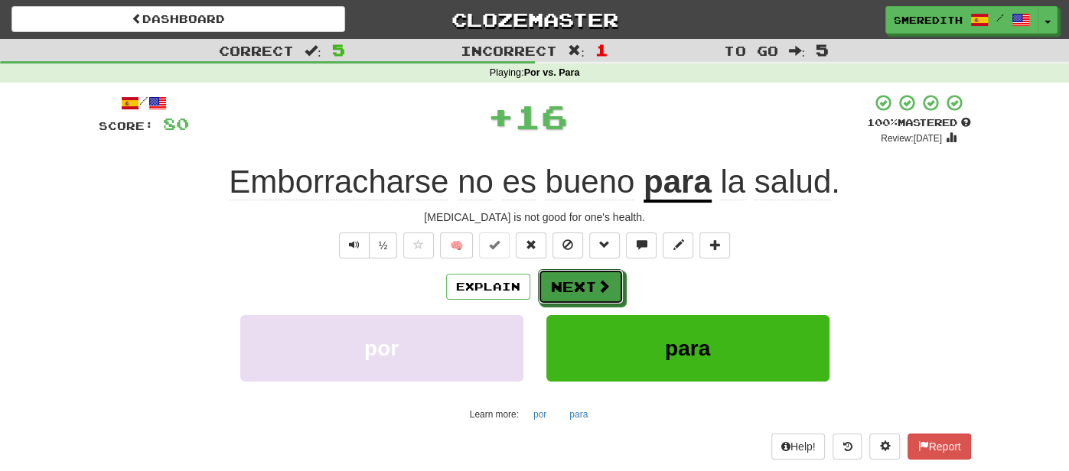
click at [562, 287] on button "Next" at bounding box center [581, 286] width 86 height 35
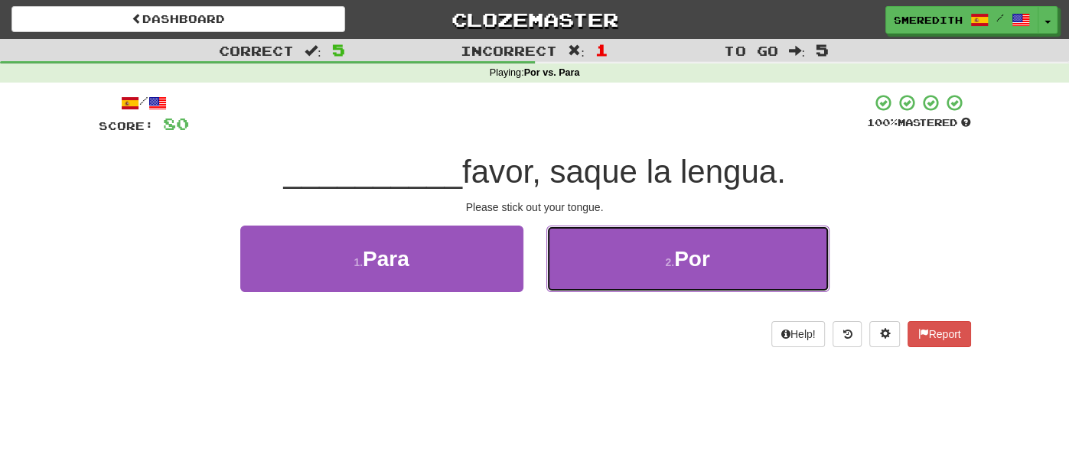
click at [562, 287] on button "2 . Por" at bounding box center [687, 259] width 283 height 67
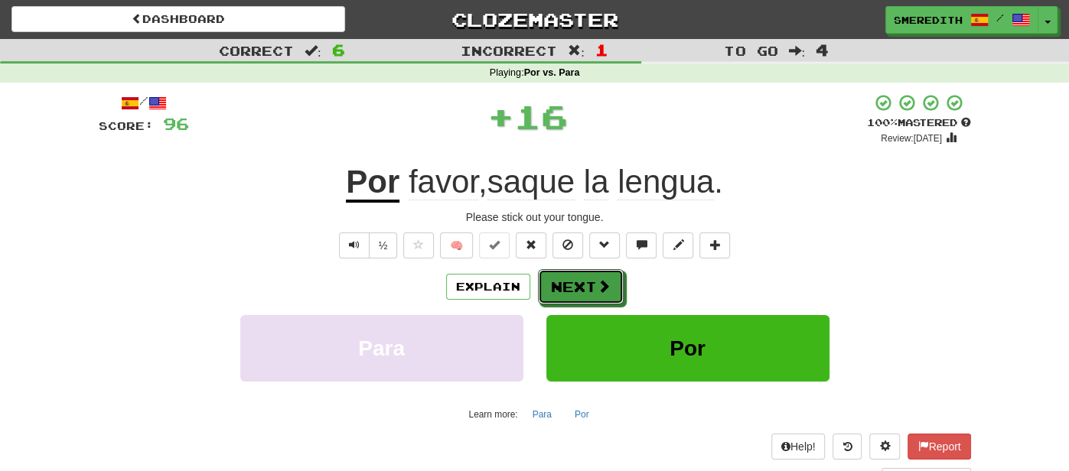
click at [562, 287] on button "Next" at bounding box center [581, 286] width 86 height 35
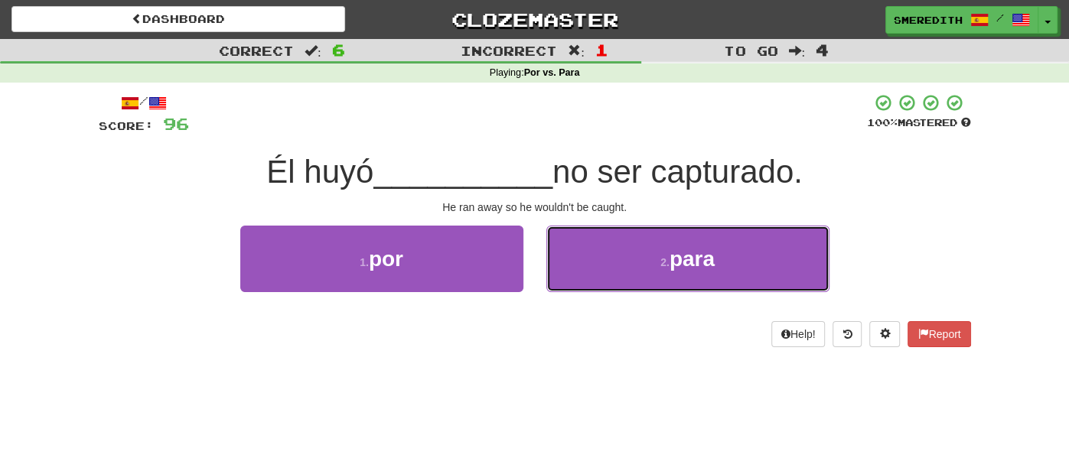
click at [562, 287] on button "2 . para" at bounding box center [687, 259] width 283 height 67
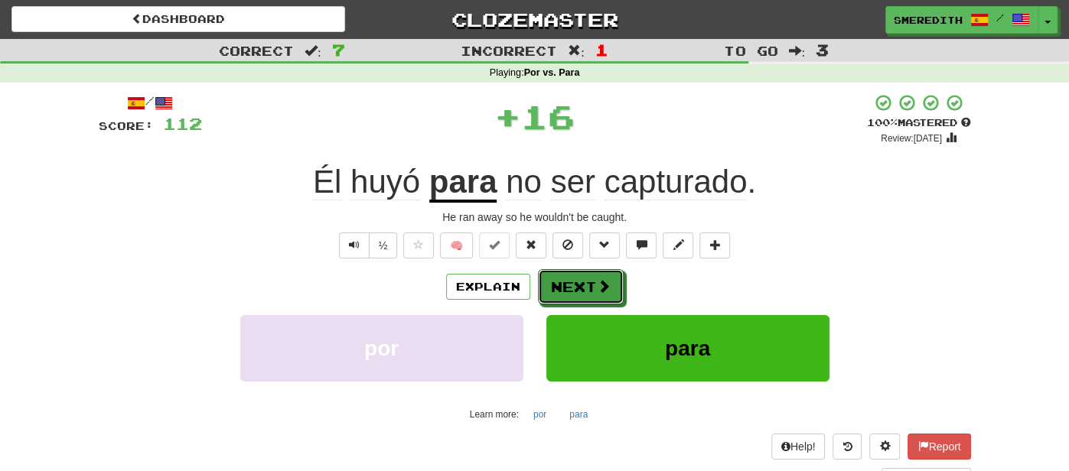
click at [562, 287] on button "Next" at bounding box center [581, 286] width 86 height 35
